Goal: Communication & Community: Ask a question

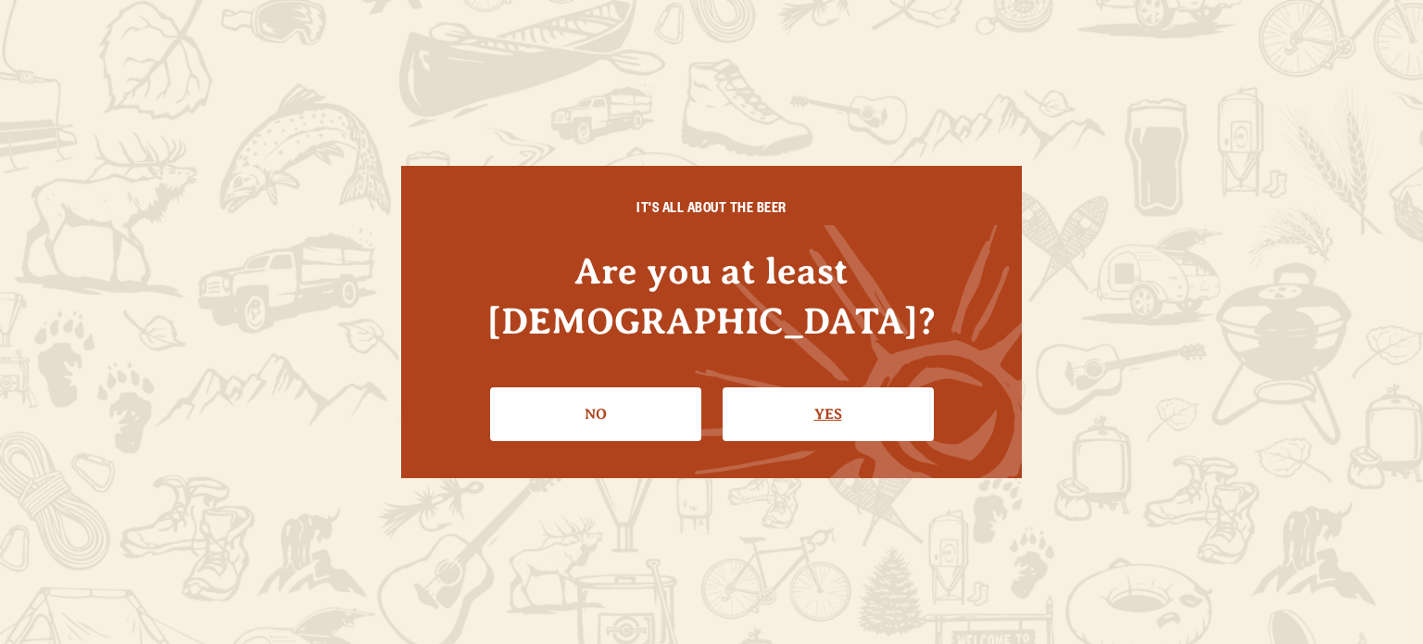
click at [817, 404] on link "Yes" at bounding box center [828, 414] width 211 height 54
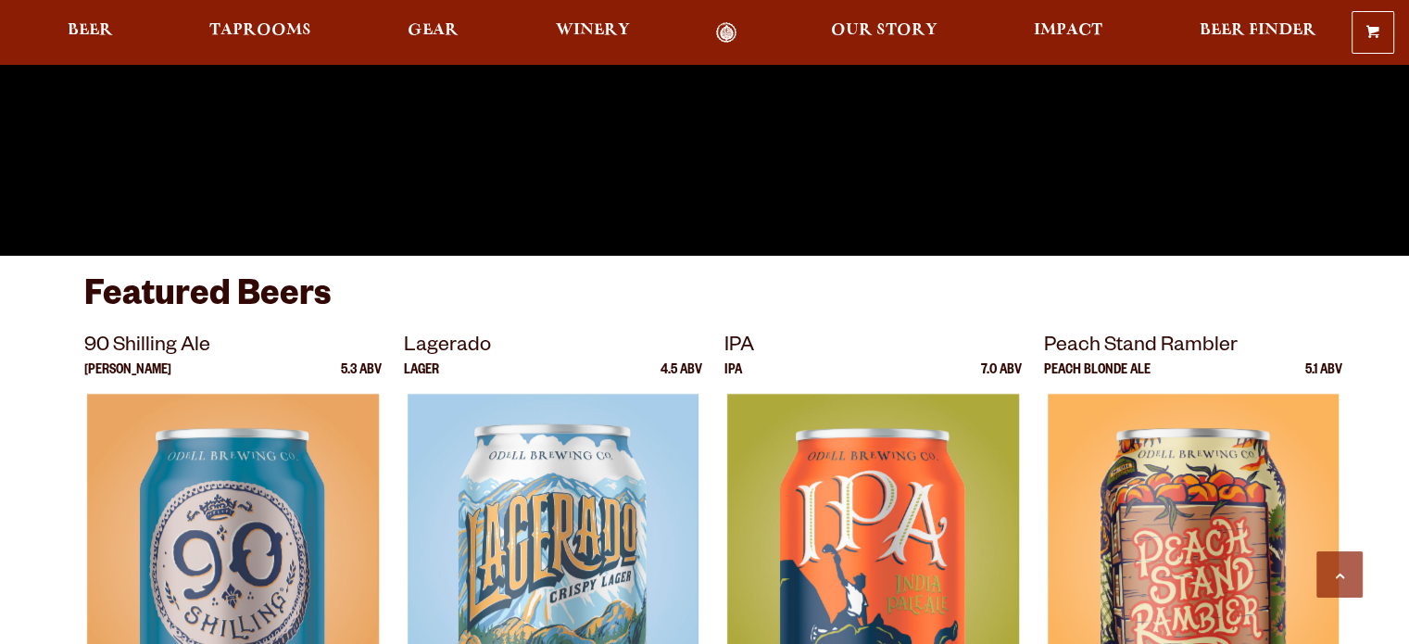
scroll to position [649, 0]
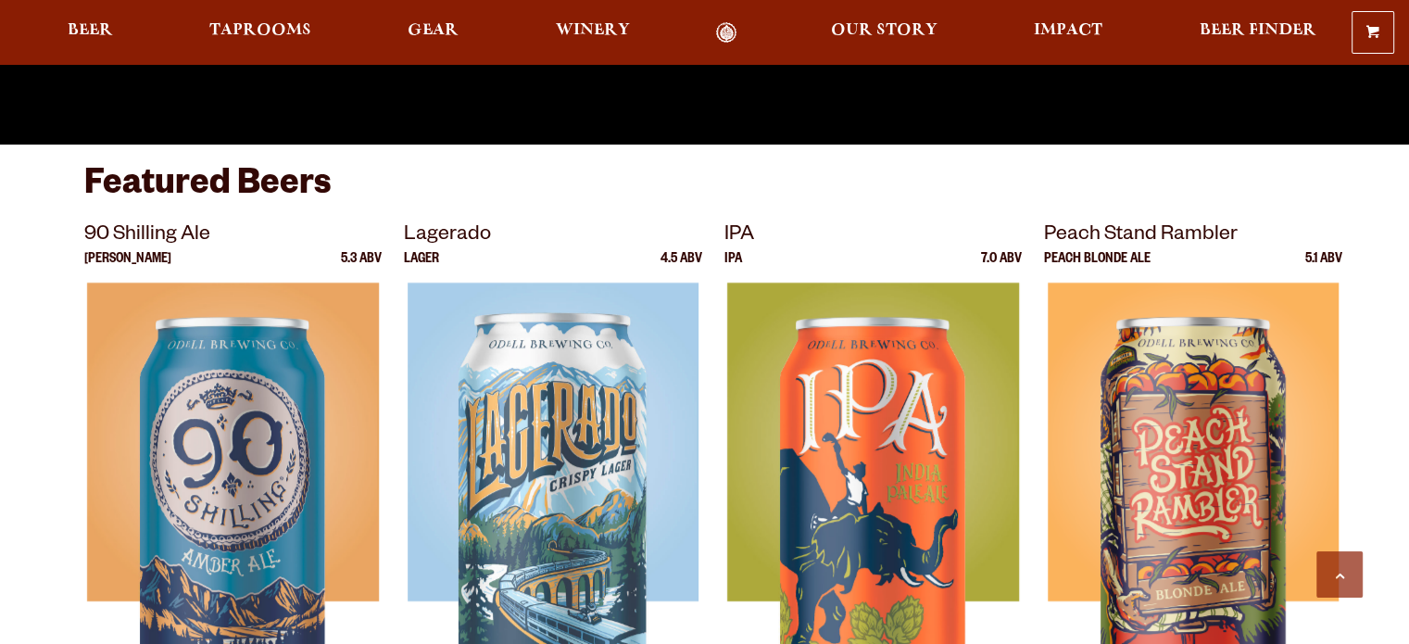
click at [848, 18] on div "0 Shopping Cart No products in the cart. Beer Taprooms Gear Winery Our Story Im…" at bounding box center [704, 32] width 1409 height 43
click at [866, 32] on span "Our Story" at bounding box center [884, 30] width 107 height 15
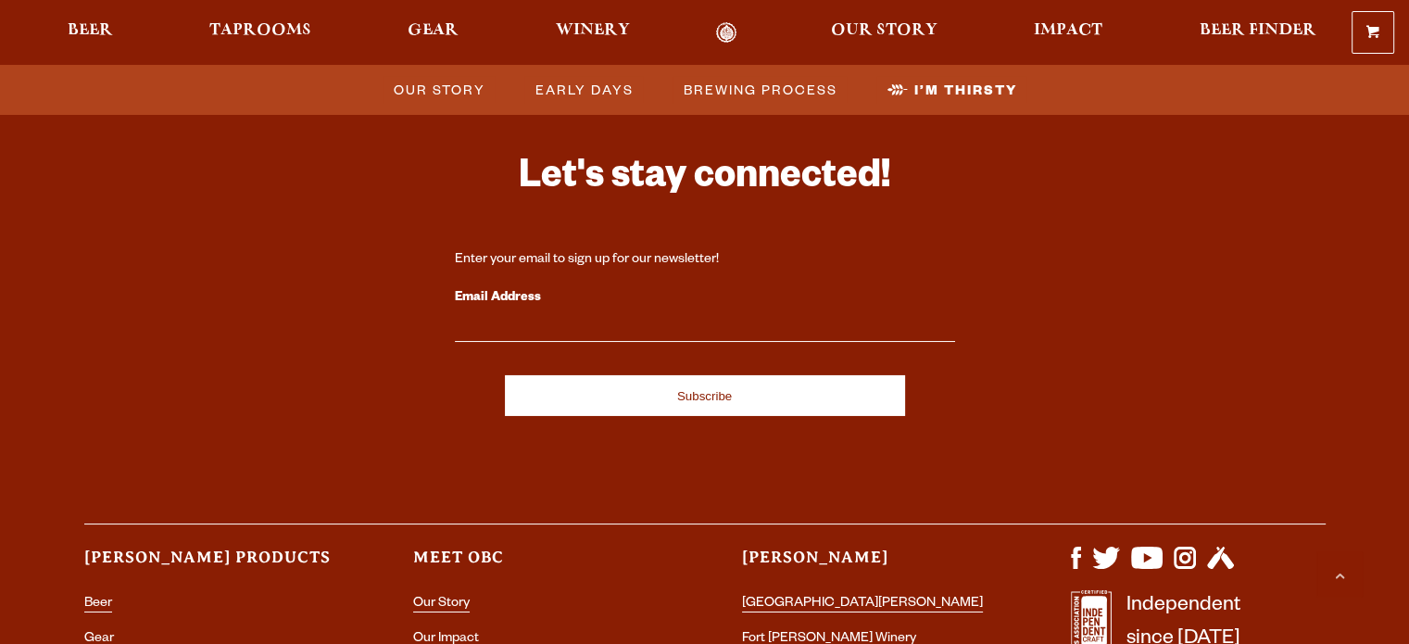
scroll to position [6264, 0]
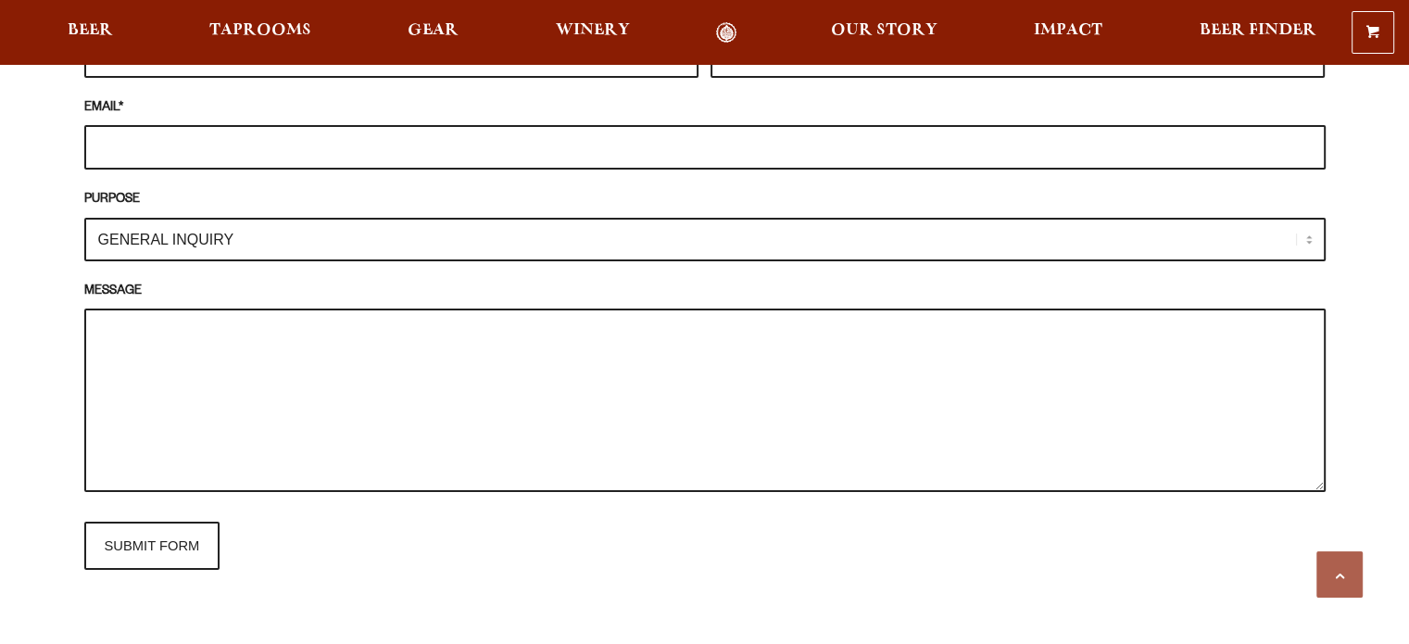
scroll to position [1483, 0]
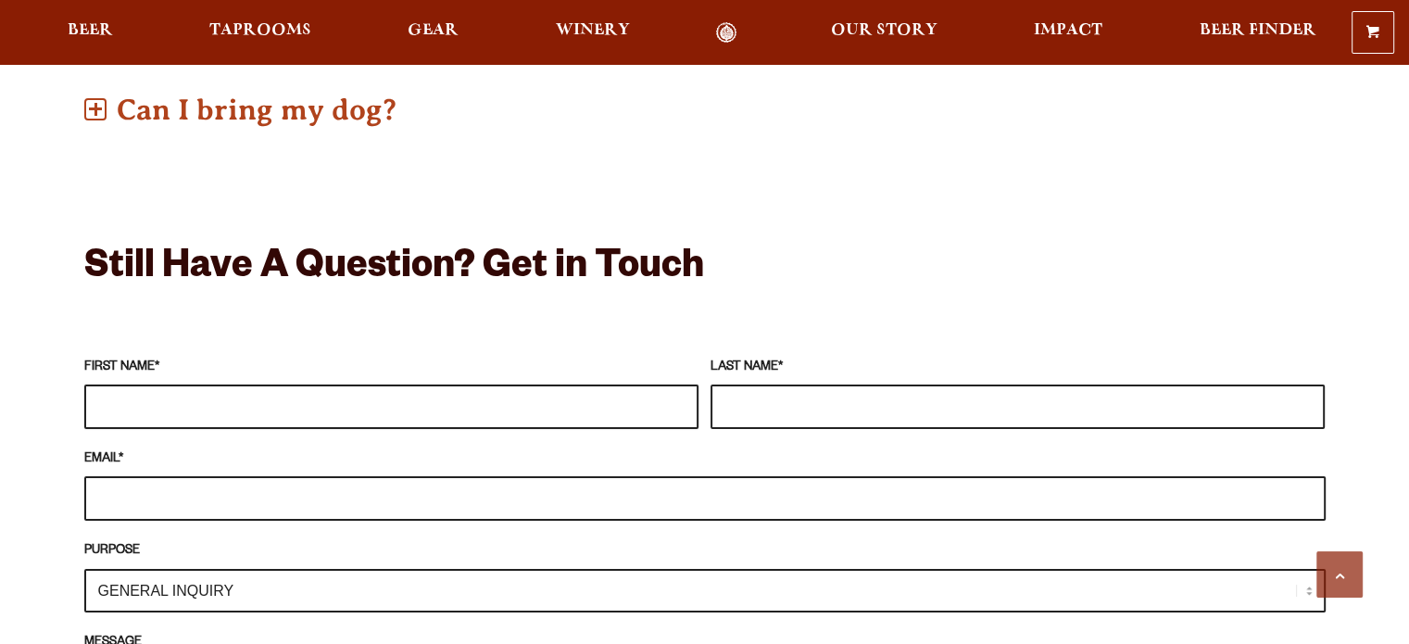
click at [178, 385] on input "FIRST NAME *" at bounding box center [391, 407] width 614 height 44
type input "rowena"
type input "arcilla"
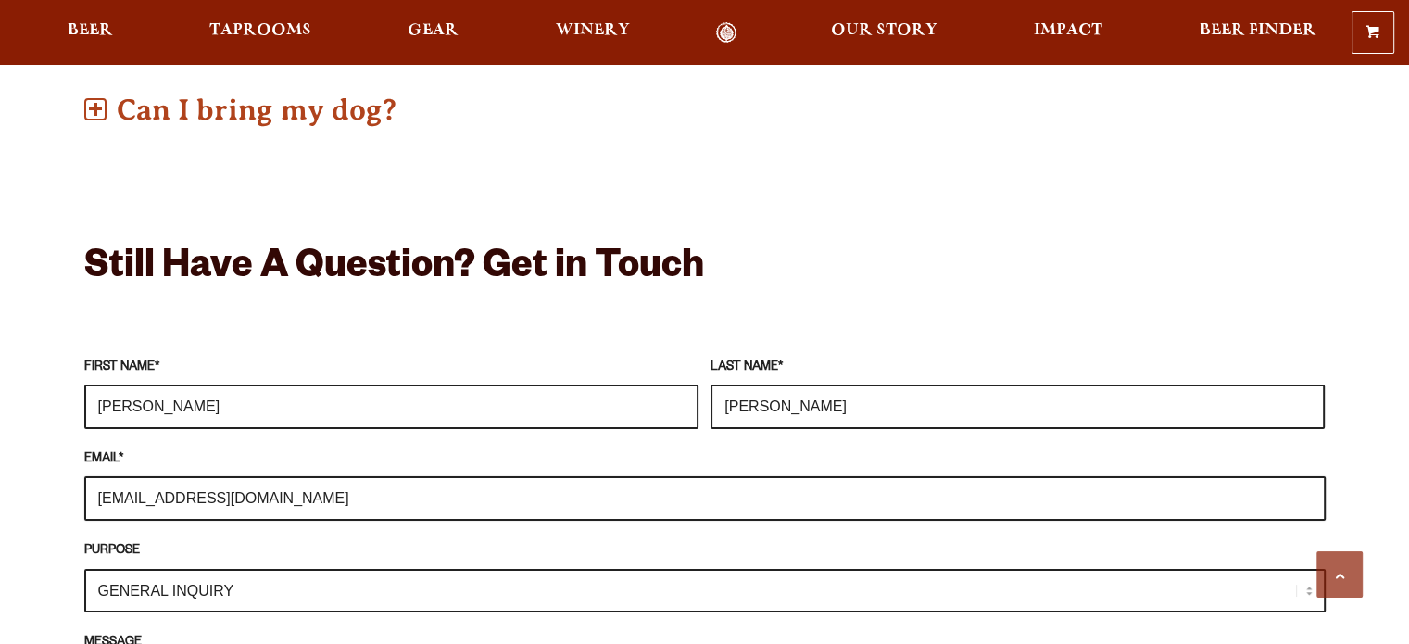
type input "rowenaa@l7pic.com"
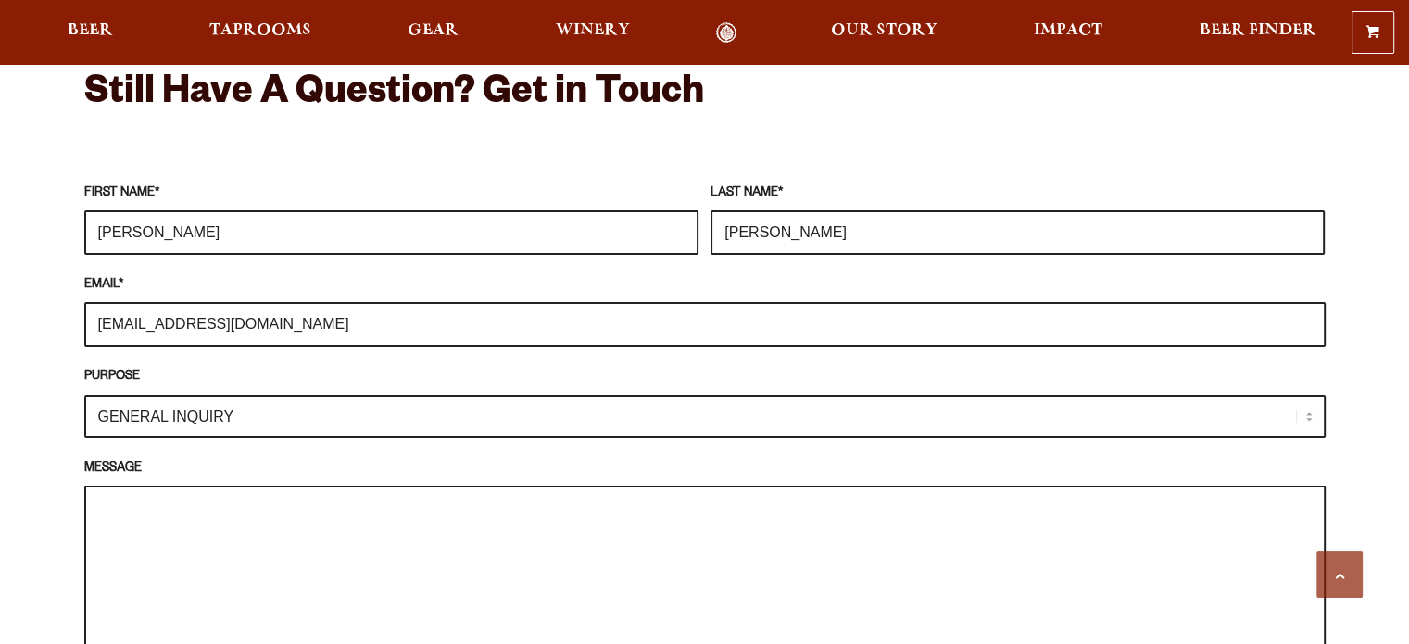
scroll to position [1668, 0]
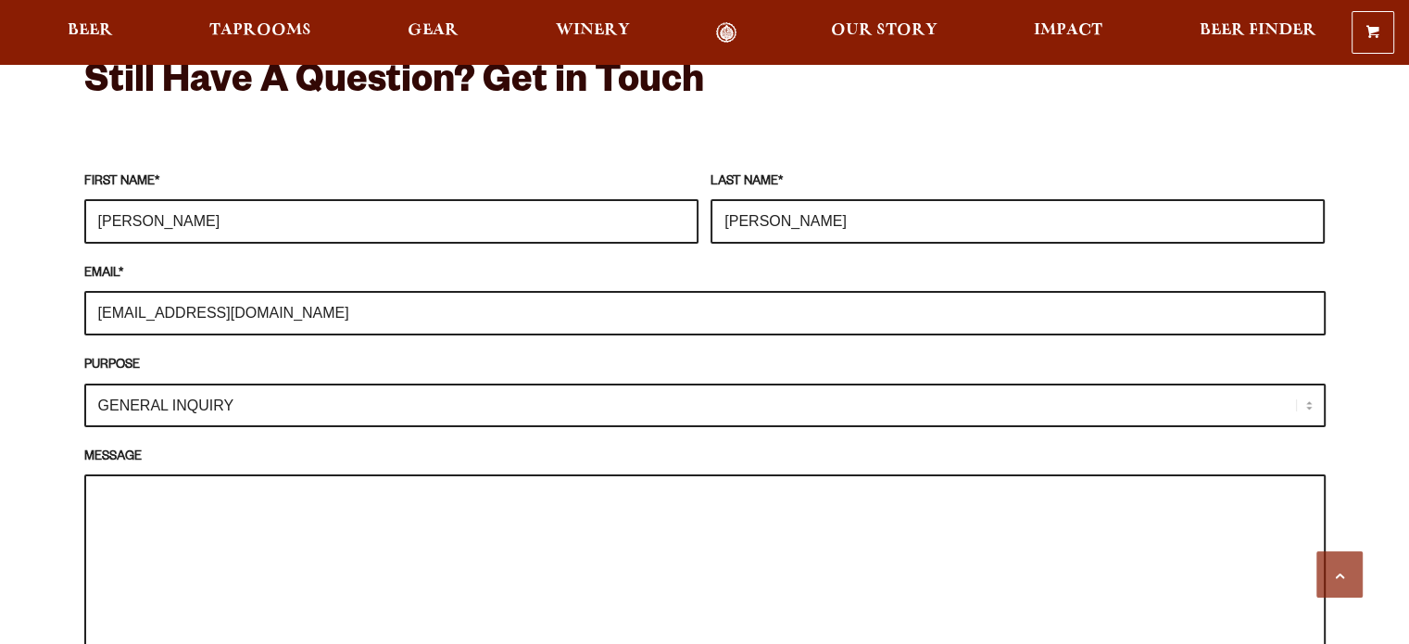
click at [1301, 384] on select "GENERAL INQUIRY TAPROOM / BREWERY WINERY BOOK A TOUR MEDIA INQUIRY GEAR SHOP OD…" at bounding box center [705, 406] width 1242 height 44
select select "MEDIA INQUIRY"
click at [84, 384] on select "GENERAL INQUIRY TAPROOM / BREWERY WINERY BOOK A TOUR MEDIA INQUIRY GEAR SHOP OD…" at bounding box center [705, 406] width 1242 height 44
click at [248, 488] on textarea "MESSAGE" at bounding box center [705, 565] width 1242 height 183
click at [601, 483] on textarea "MESSAGE" at bounding box center [705, 565] width 1242 height 183
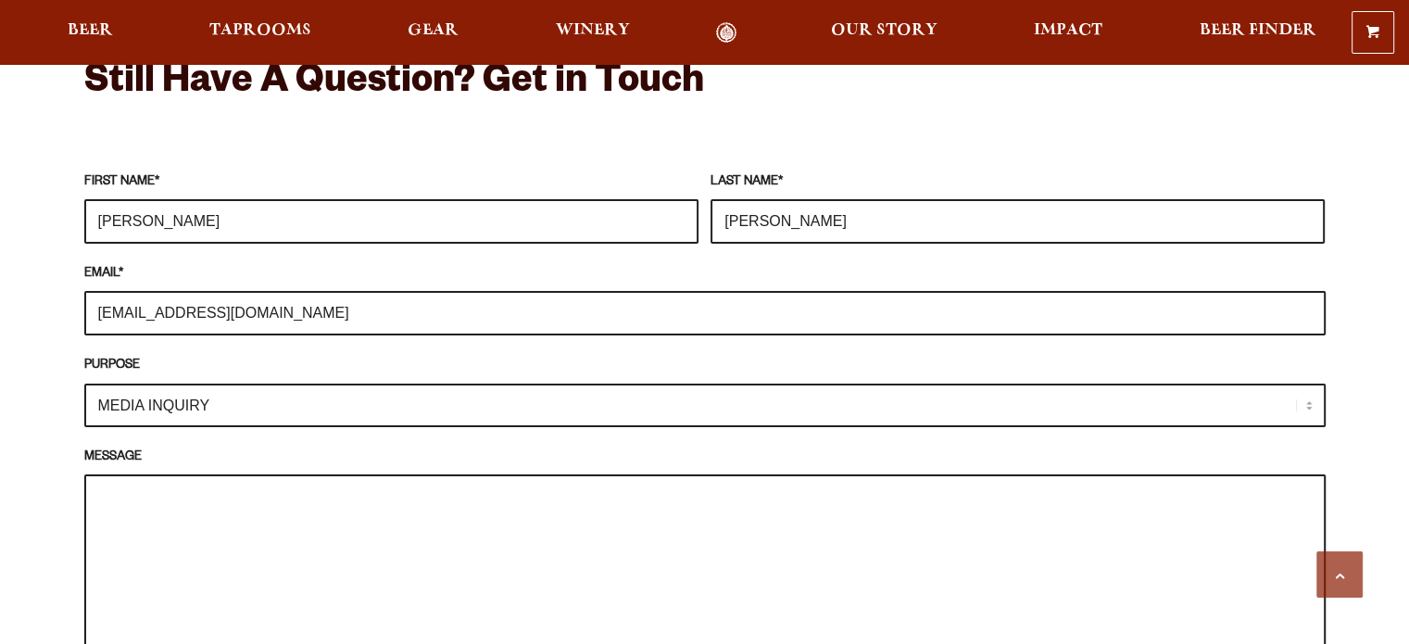
paste textarea "Good day. I'm reaching out from The American Dream TV Show on Bloomberg, and ou…"
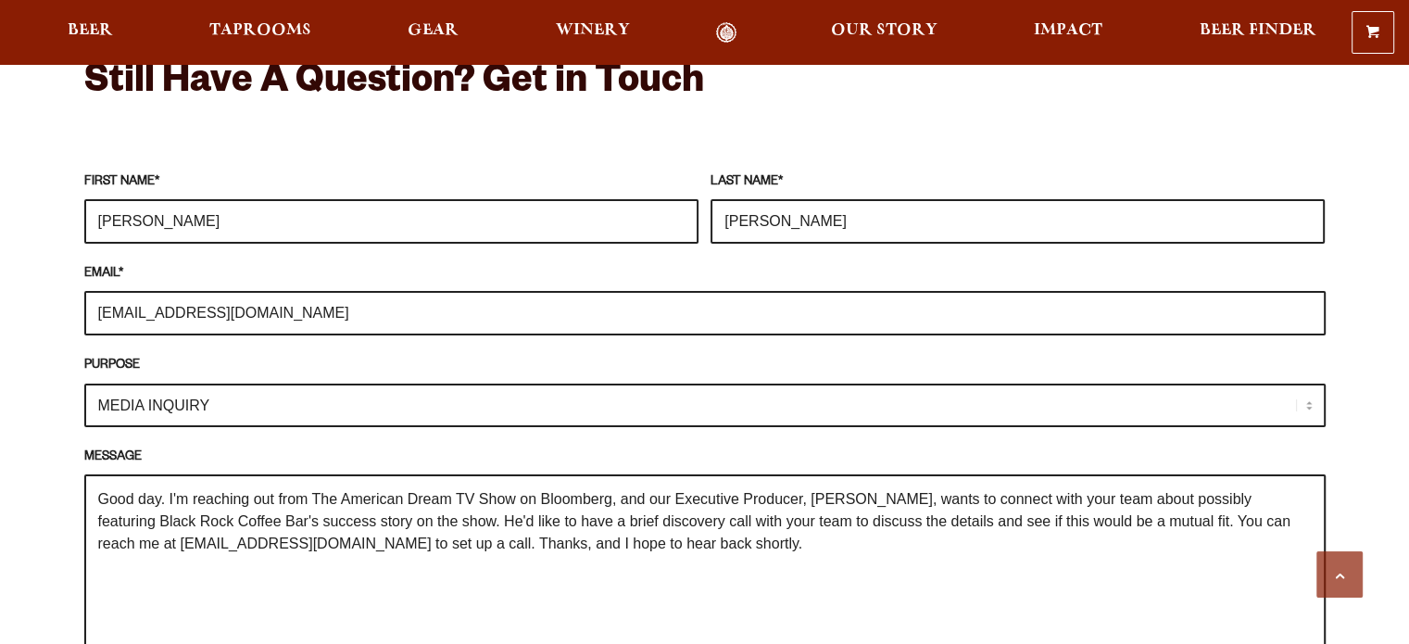
drag, startPoint x: 93, startPoint y: 485, endPoint x: 254, endPoint y: 486, distance: 161.2
click at [254, 486] on textarea "Good day. I'm reaching out from The American Dream TV Show on Bloomberg, and ou…" at bounding box center [705, 565] width 1242 height 183
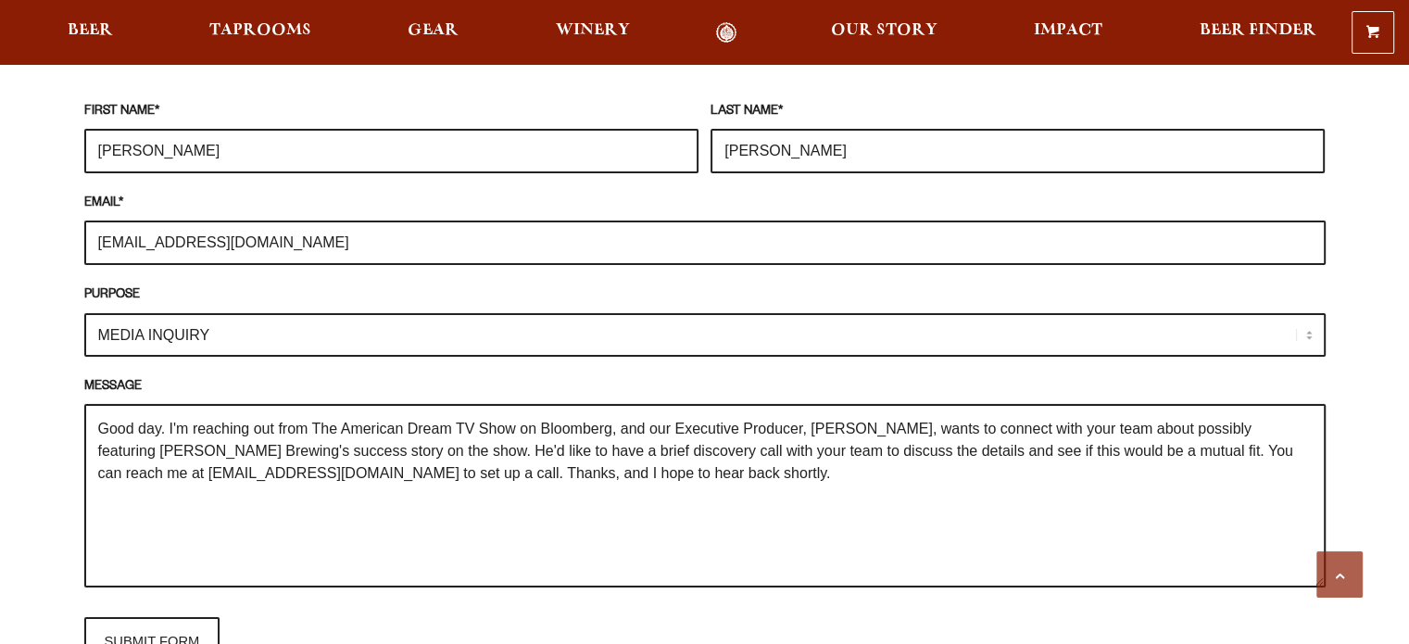
scroll to position [1853, 0]
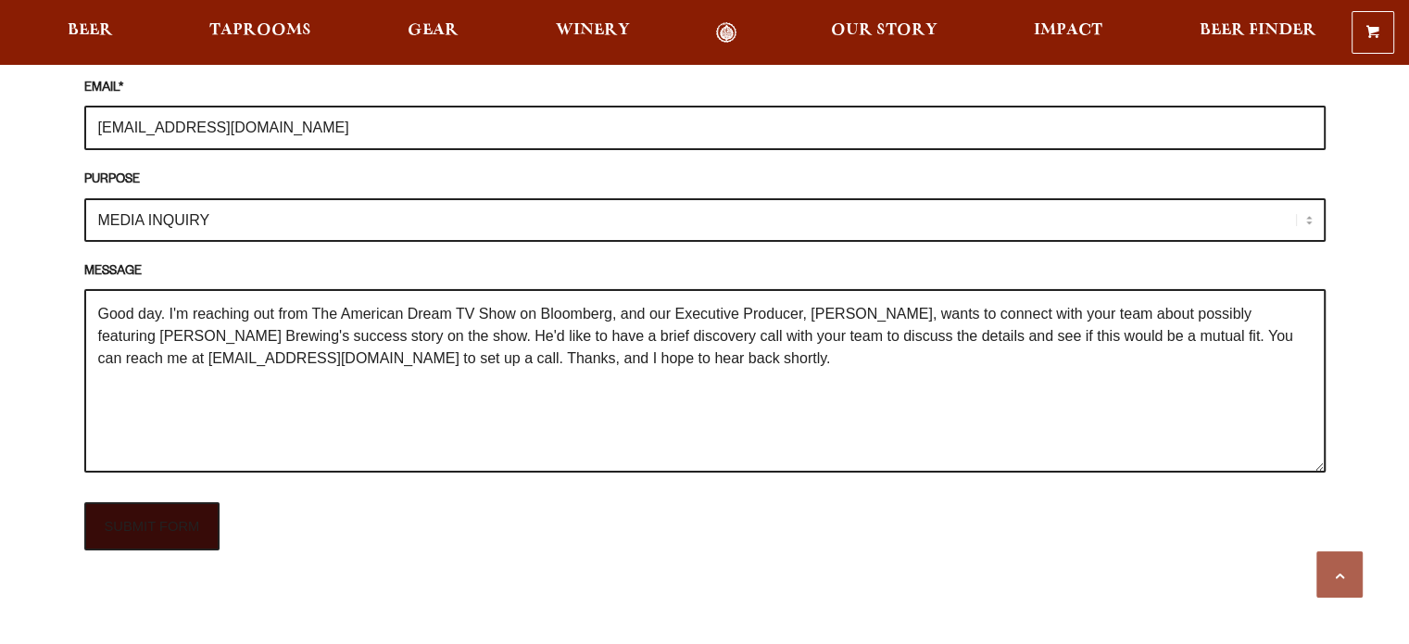
type textarea "Good day. I'm reaching out from The American Dream TV Show on Bloomberg, and ou…"
click at [151, 502] on input "SUBMIT FORM" at bounding box center [152, 526] width 136 height 48
type input "Sending"
